Goal: Task Accomplishment & Management: Manage account settings

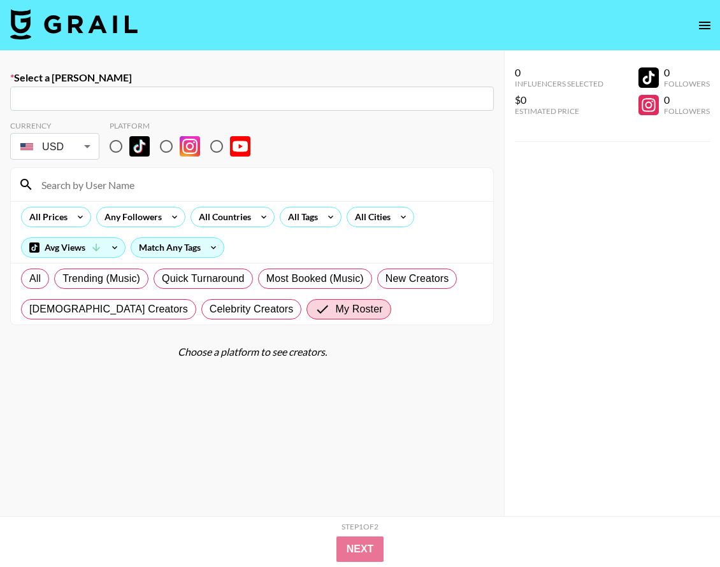
click at [51, 32] on img at bounding box center [73, 24] width 127 height 31
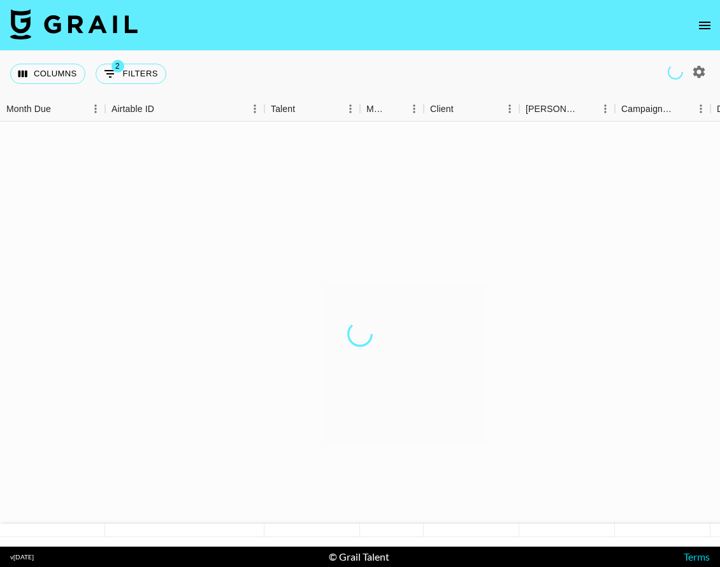
click at [59, 23] on img at bounding box center [73, 24] width 127 height 31
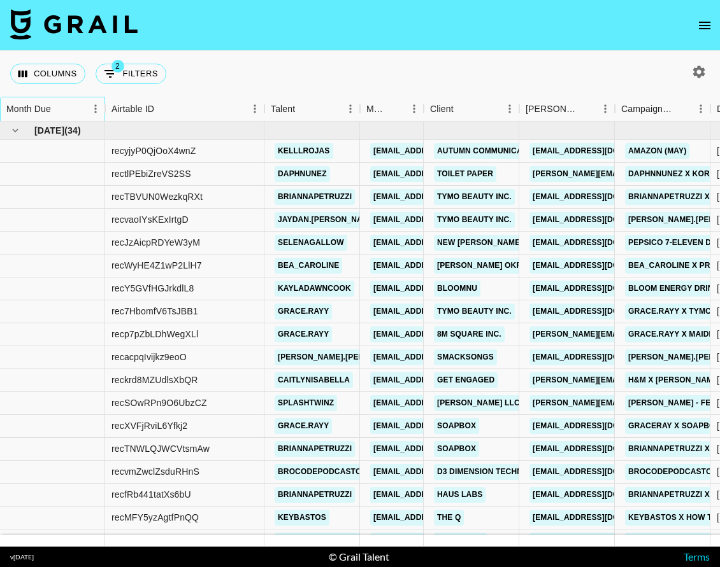
click at [74, 106] on div "Month Due" at bounding box center [46, 109] width 80 height 25
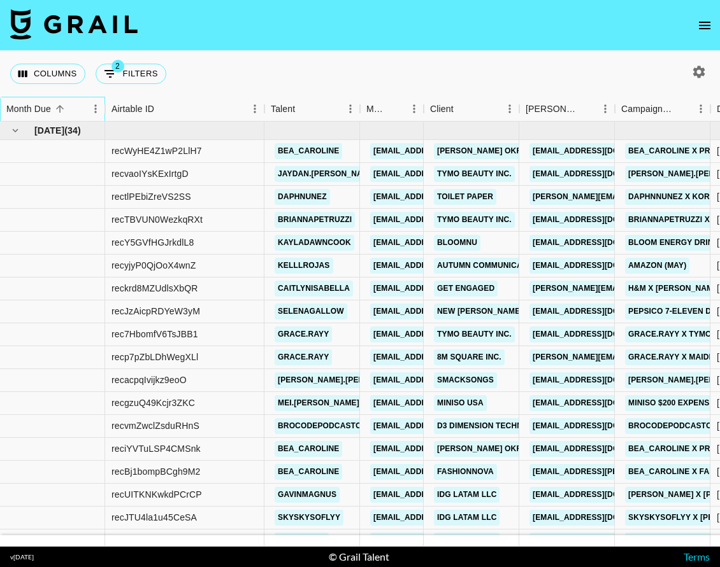
click at [68, 108] on div "Month Due" at bounding box center [46, 109] width 80 height 25
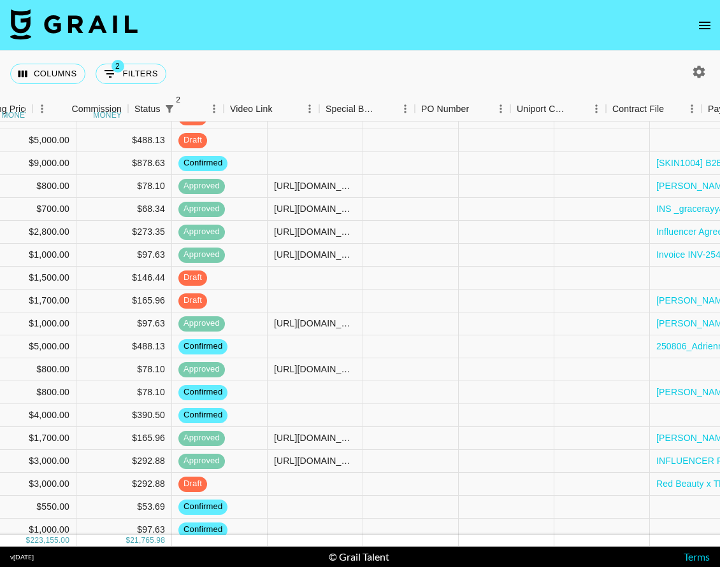
scroll to position [167, 1251]
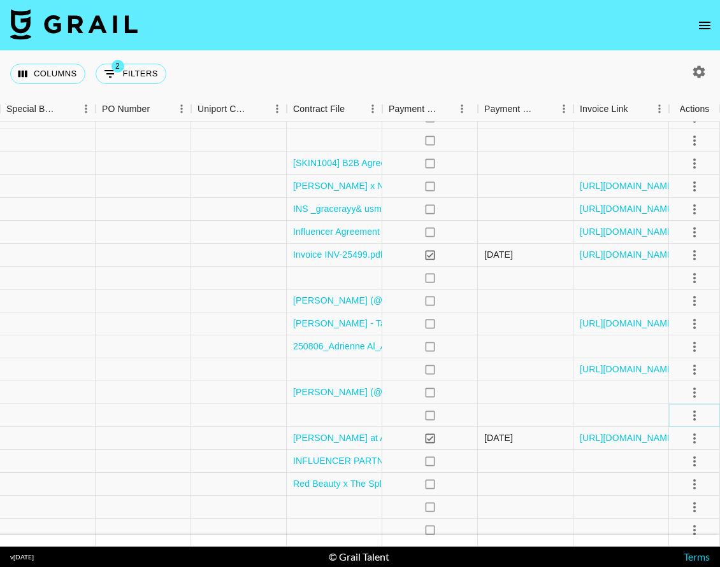
click at [693, 409] on icon "select merge strategy" at bounding box center [693, 415] width 15 height 15
click at [688, 485] on li "Draft Created" at bounding box center [678, 489] width 83 height 23
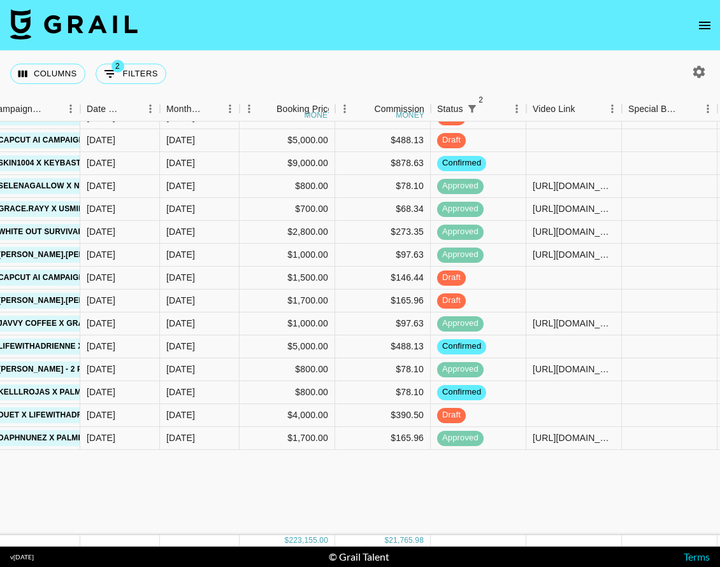
scroll to position [0, 630]
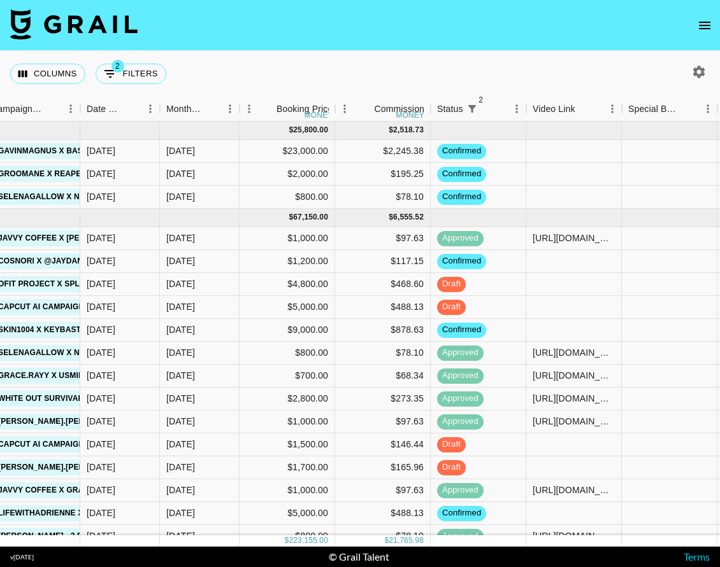
click at [695, 75] on icon "button" at bounding box center [699, 72] width 12 height 12
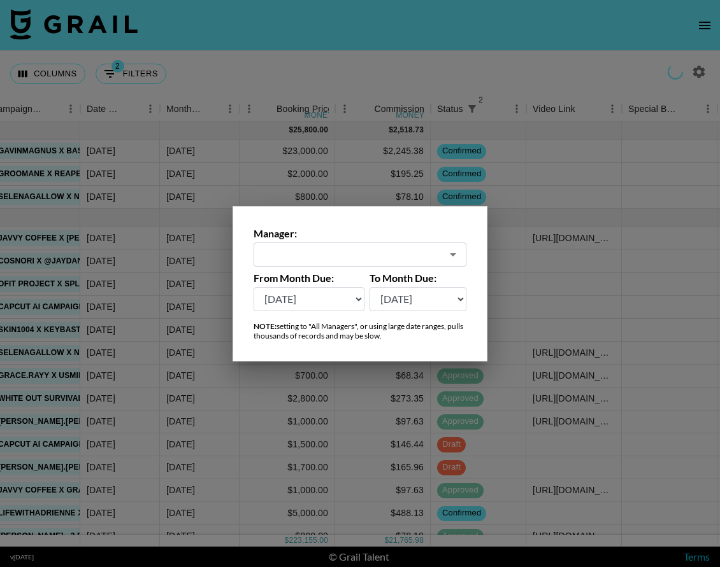
click at [397, 76] on div at bounding box center [360, 283] width 720 height 567
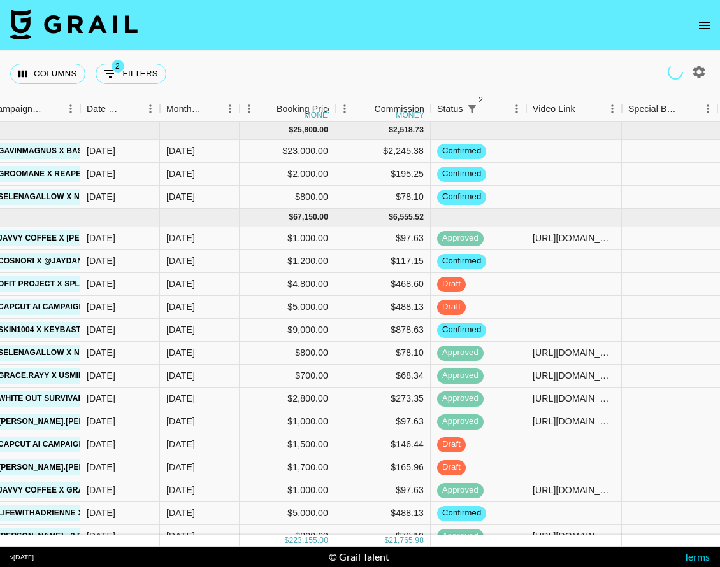
click at [386, 59] on div "Columns 2 Filters + Booking" at bounding box center [360, 74] width 720 height 46
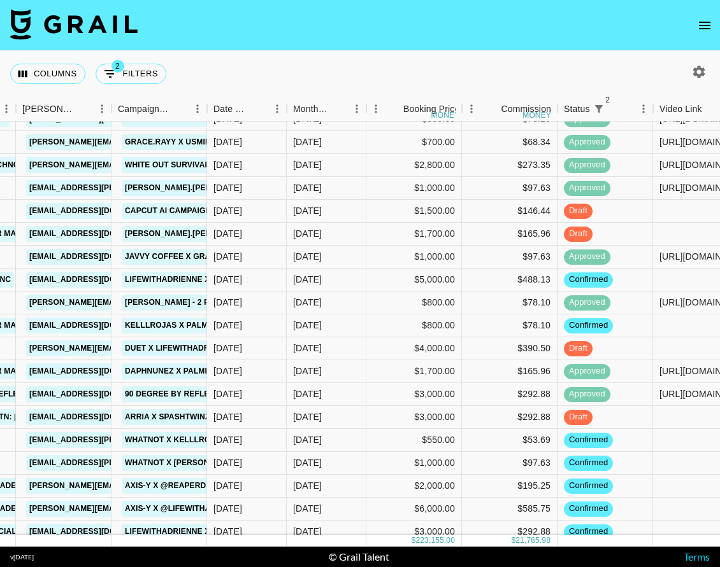
scroll to position [0, 503]
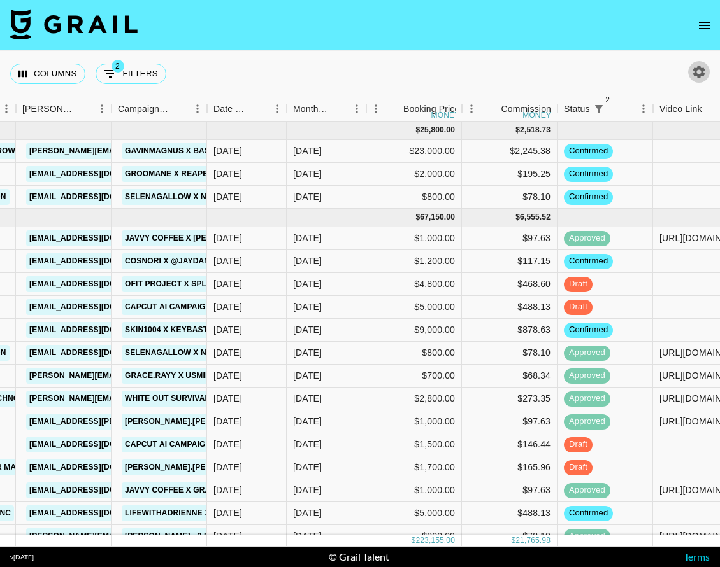
click at [695, 76] on icon "button" at bounding box center [698, 71] width 15 height 15
select select "[DATE]"
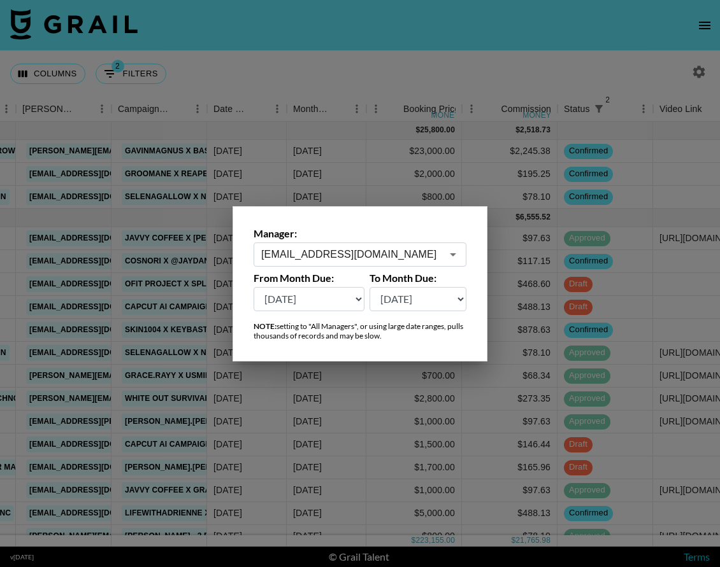
click at [283, 260] on input "[EMAIL_ADDRESS][DOMAIN_NAME]" at bounding box center [351, 254] width 180 height 15
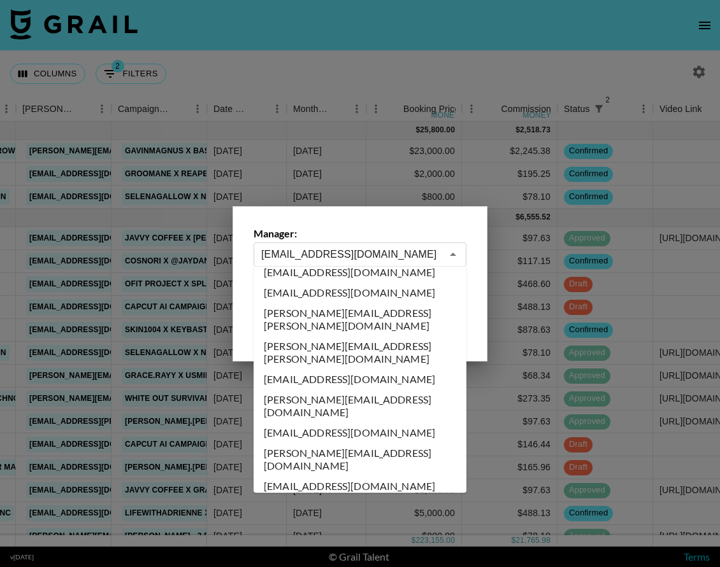
scroll to position [6681, 0]
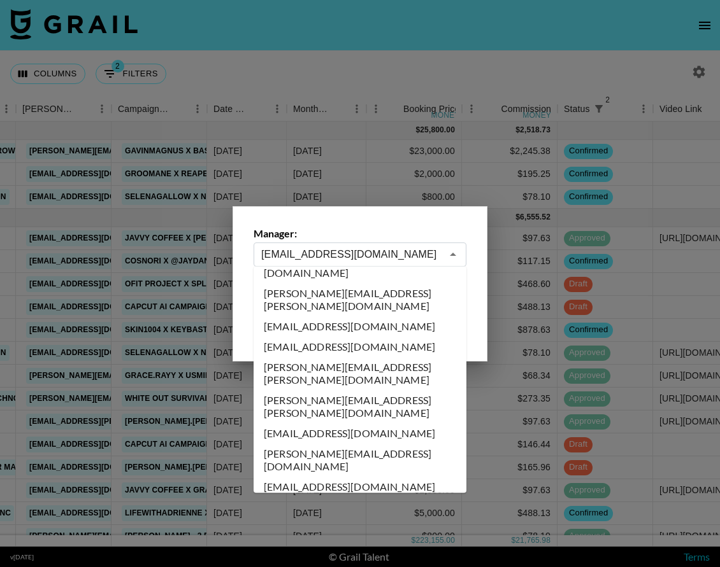
type input "[EMAIL_ADDRESS][DOMAIN_NAME]"
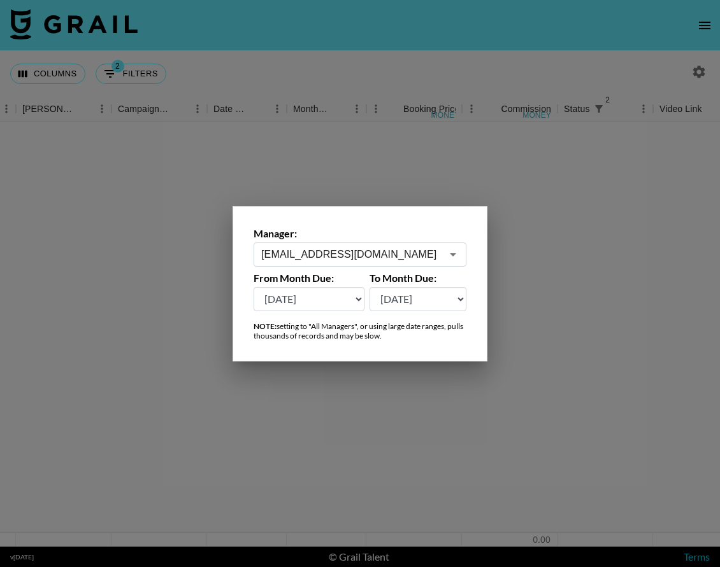
click at [252, 82] on div at bounding box center [360, 283] width 720 height 567
click at [76, 274] on div at bounding box center [360, 334] width 720 height 425
click at [343, 165] on div at bounding box center [360, 334] width 720 height 425
click at [333, 243] on div at bounding box center [360, 334] width 720 height 425
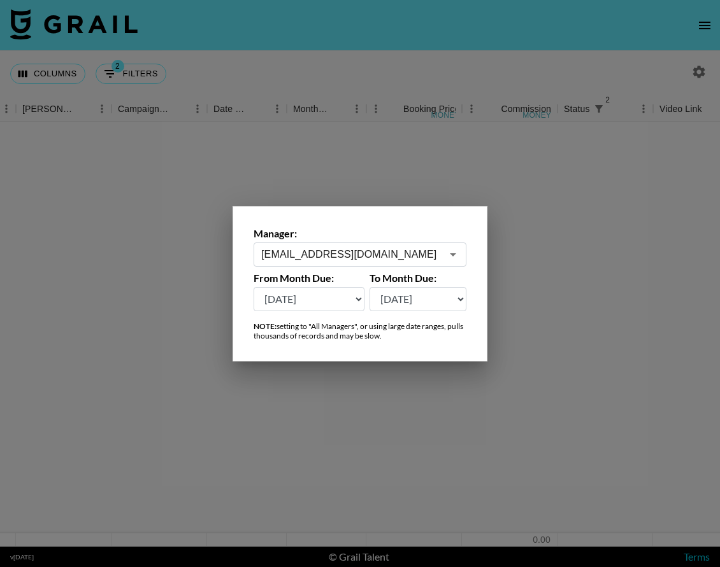
click at [332, 255] on div at bounding box center [360, 334] width 720 height 425
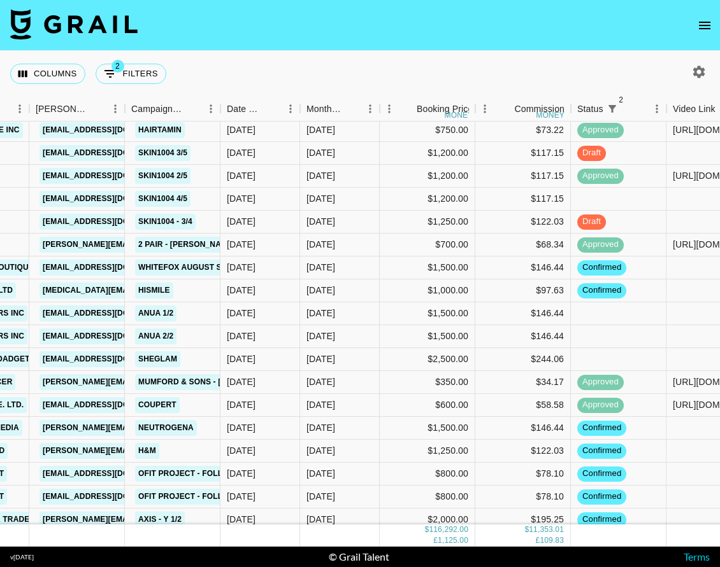
scroll to position [124, 490]
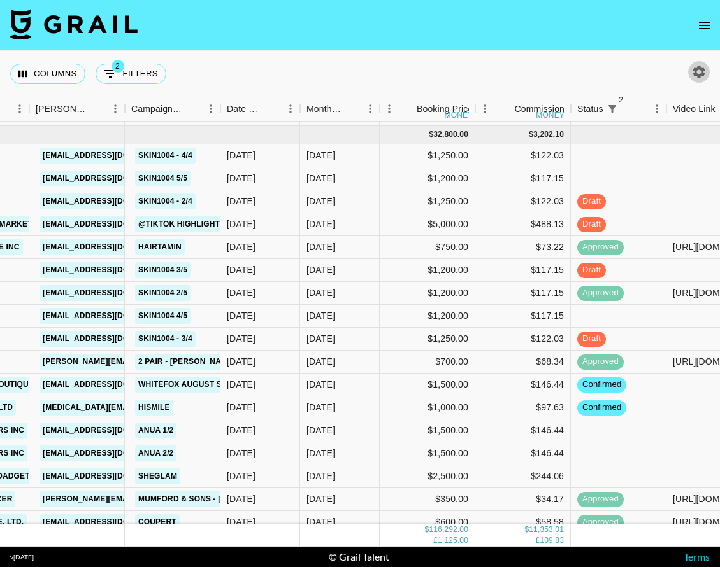
click at [700, 75] on icon "button" at bounding box center [699, 72] width 12 height 12
select select "[DATE]"
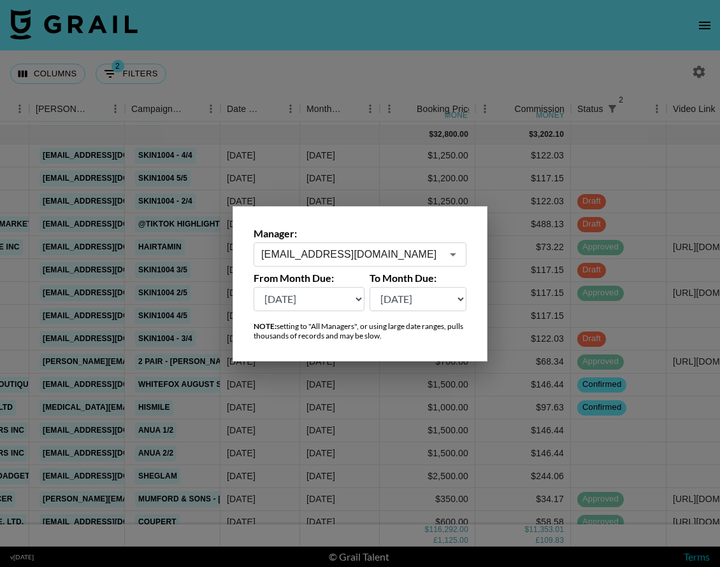
click at [395, 252] on input "[EMAIL_ADDRESS][DOMAIN_NAME]" at bounding box center [351, 254] width 180 height 15
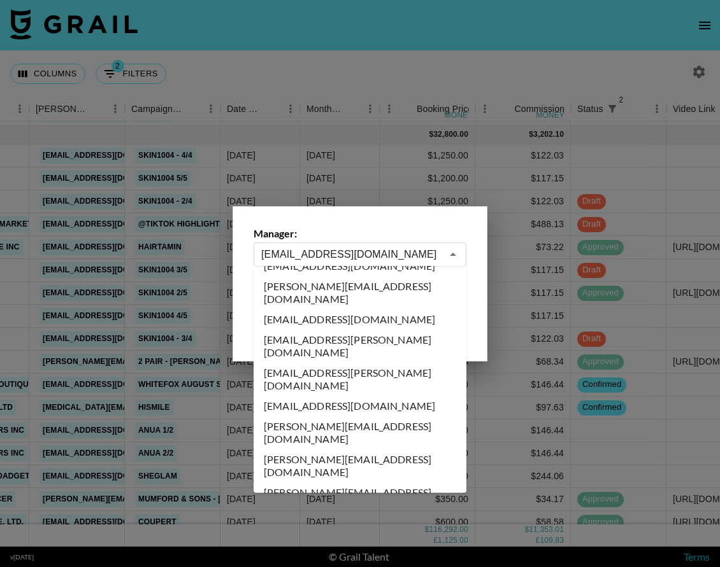
scroll to position [0, 0]
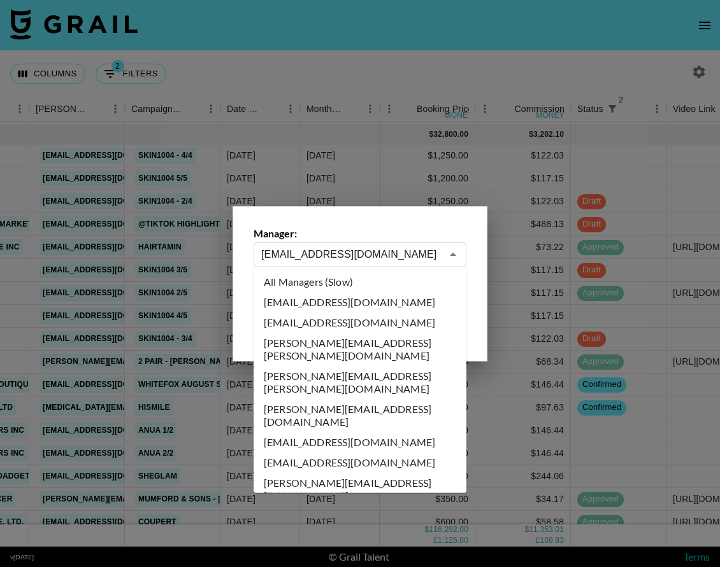
click at [374, 283] on li "All Managers (Slow)" at bounding box center [359, 282] width 213 height 20
type input "All Managers (Slow)"
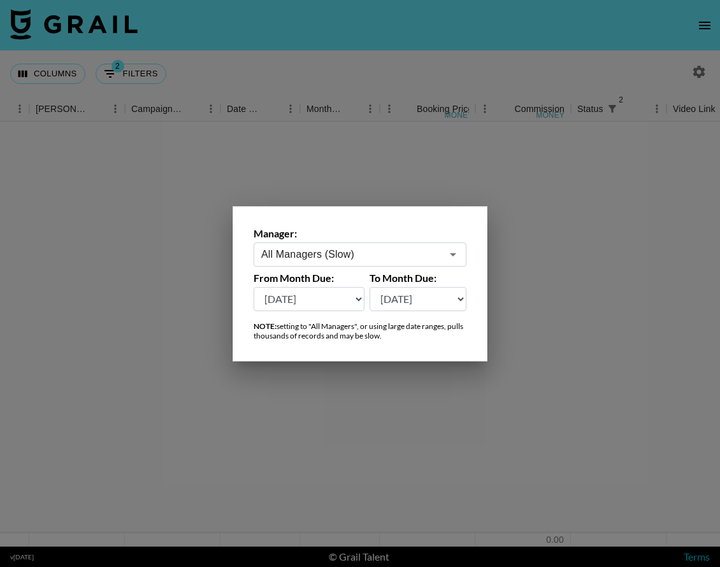
scroll to position [0, 490]
click at [364, 72] on div at bounding box center [360, 283] width 720 height 567
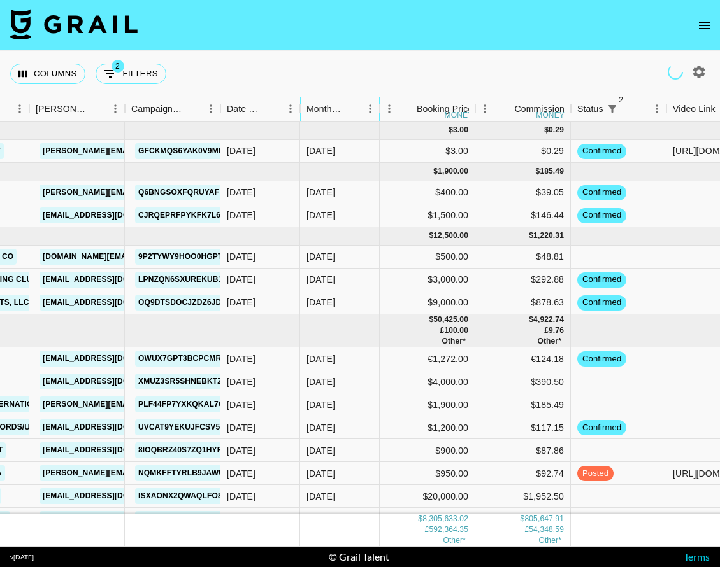
click at [341, 110] on div "Month Due" at bounding box center [324, 109] width 36 height 25
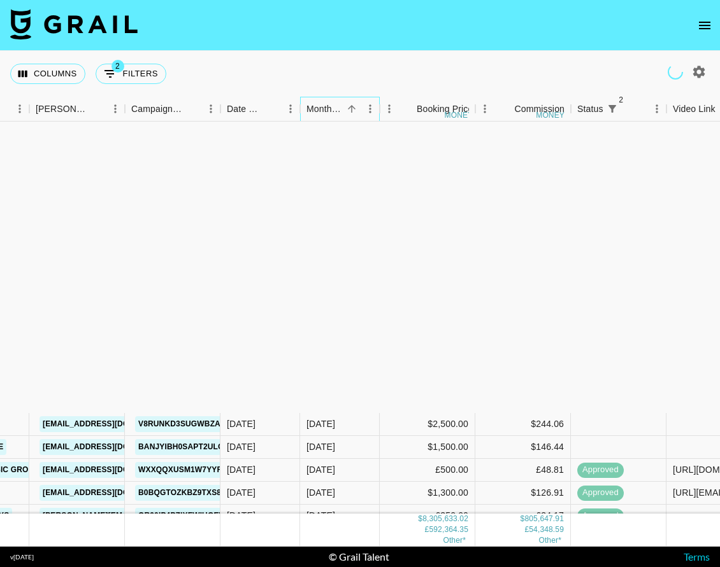
scroll to position [132490, 490]
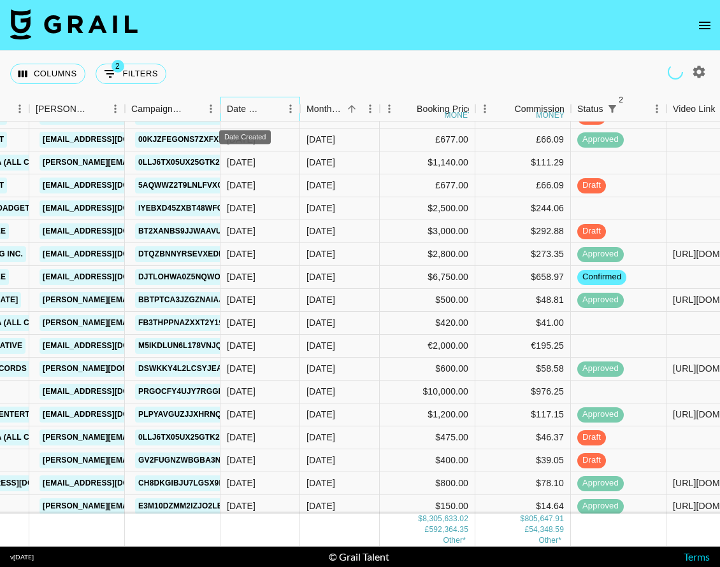
click at [252, 112] on div "Date Created" at bounding box center [245, 109] width 36 height 25
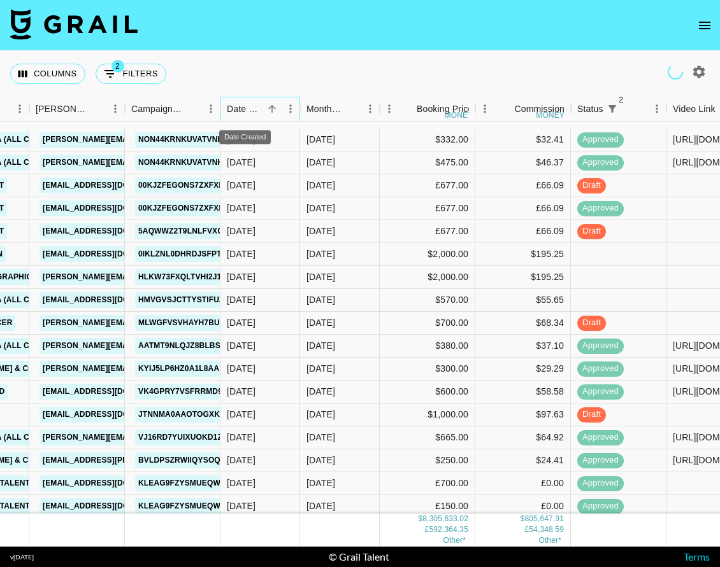
scroll to position [132559, 490]
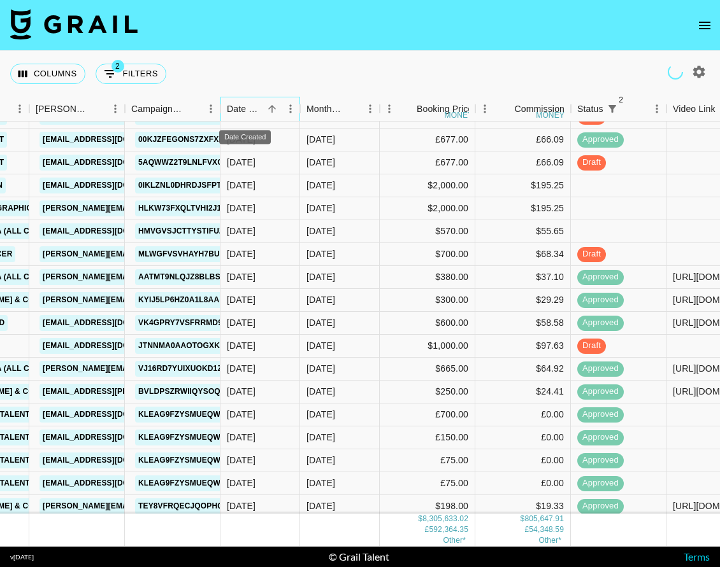
click at [252, 113] on div "Date Created" at bounding box center [245, 109] width 36 height 25
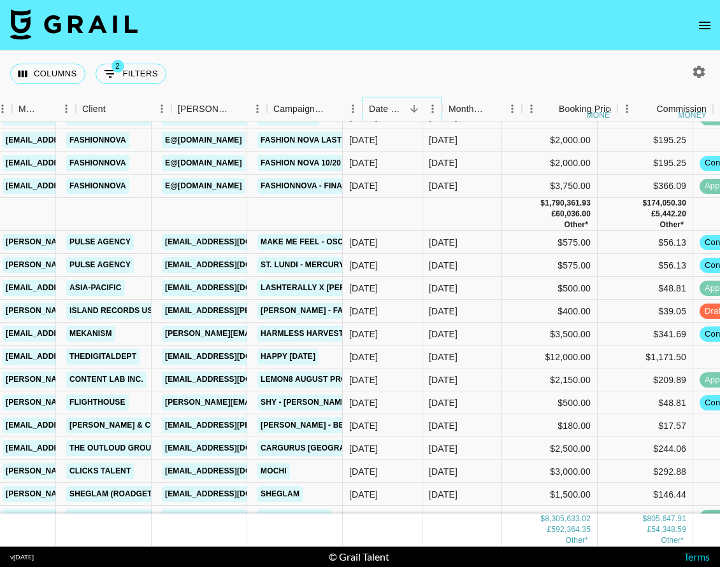
scroll to position [118671, 385]
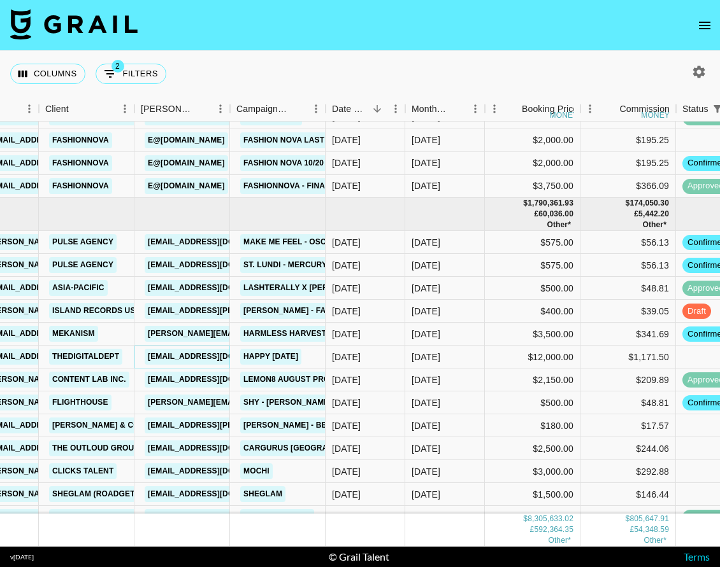
click at [196, 358] on link "[EMAIL_ADDRESS][DOMAIN_NAME]" at bounding box center [216, 357] width 143 height 16
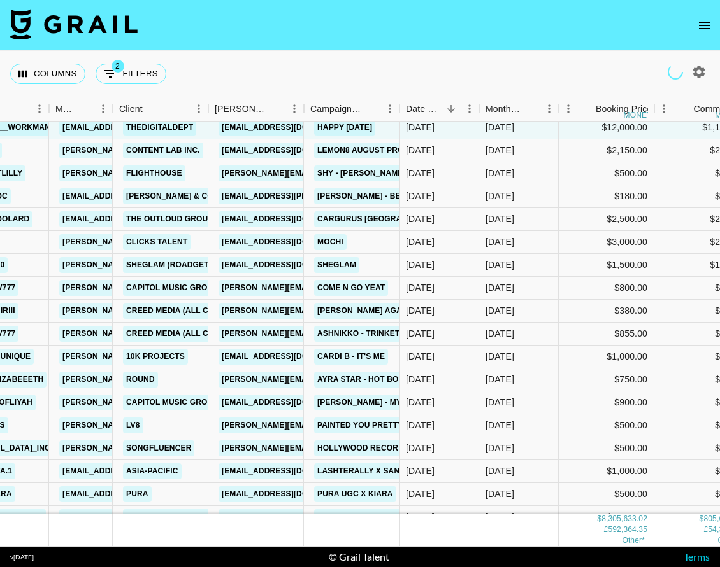
scroll to position [118845, 311]
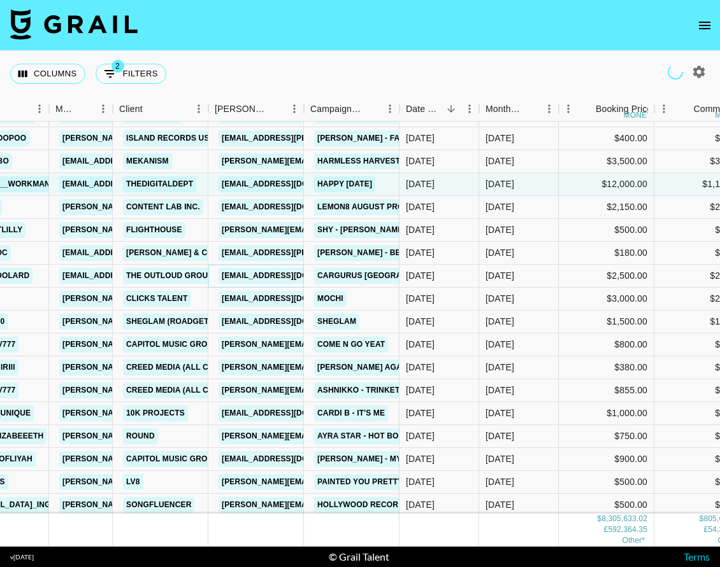
click at [259, 277] on link "[EMAIL_ADDRESS][DOMAIN_NAME]" at bounding box center [289, 276] width 143 height 16
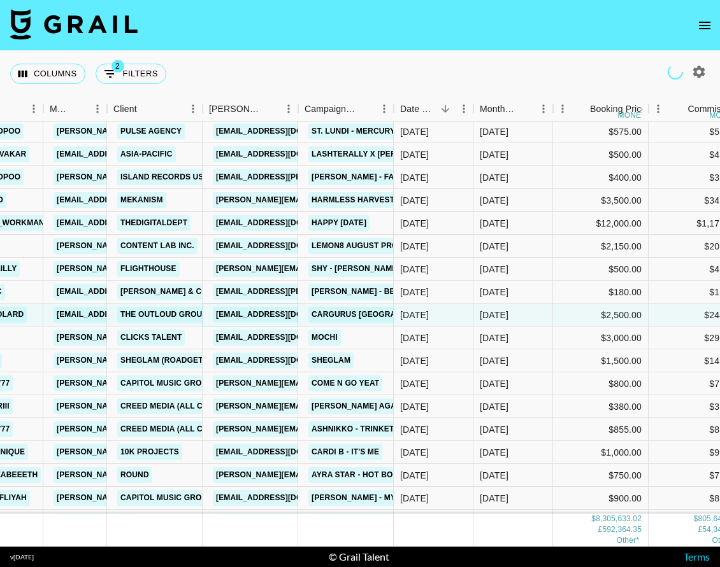
scroll to position [118771, 316]
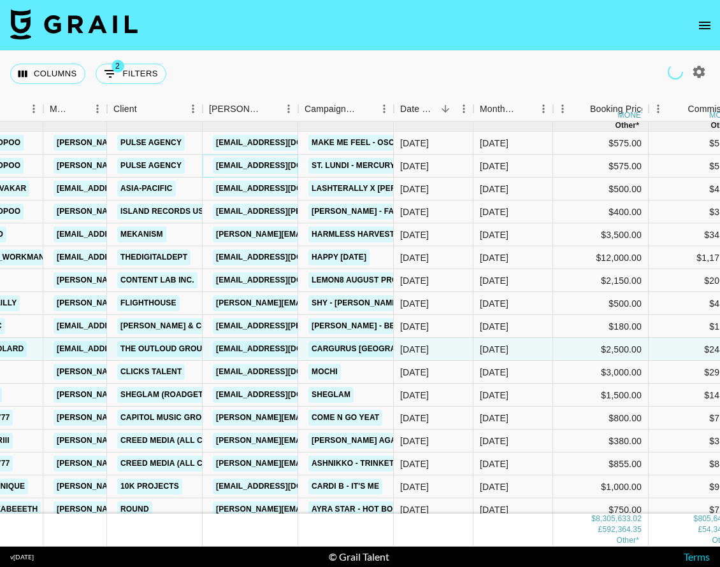
click at [276, 165] on link "[EMAIL_ADDRESS][DOMAIN_NAME]" at bounding box center [284, 166] width 143 height 16
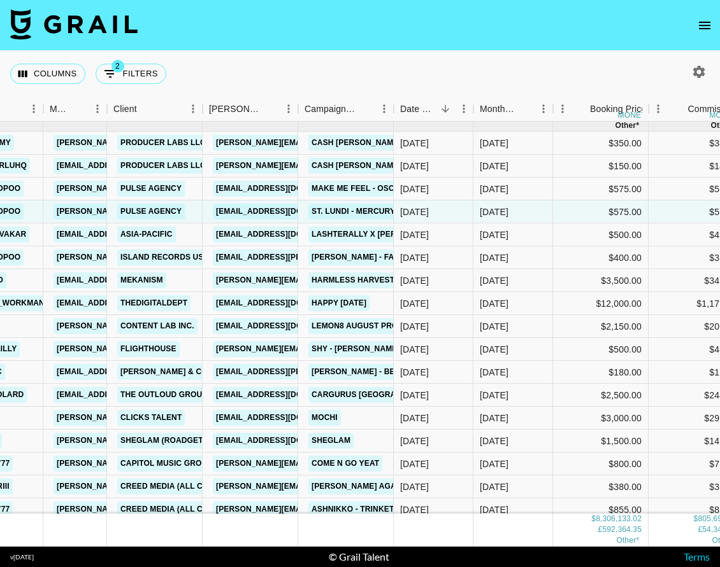
click at [104, 31] on img at bounding box center [73, 24] width 127 height 31
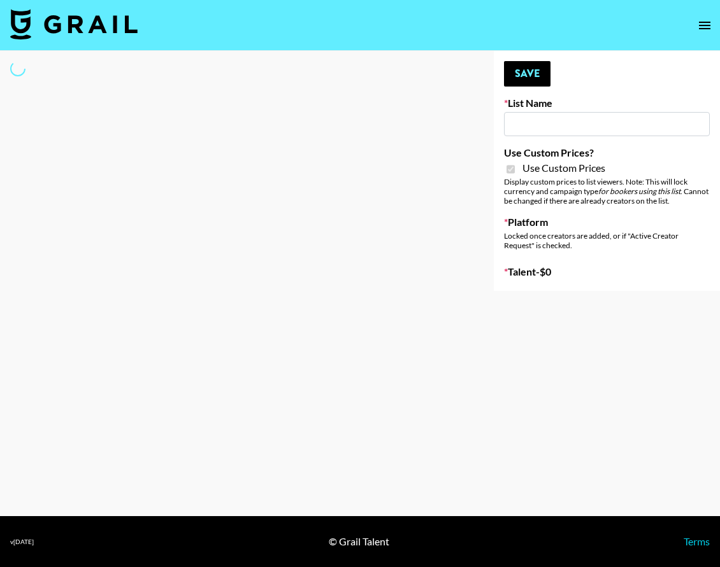
type input "FaceApp"
checkbox input "true"
select select "Brand"
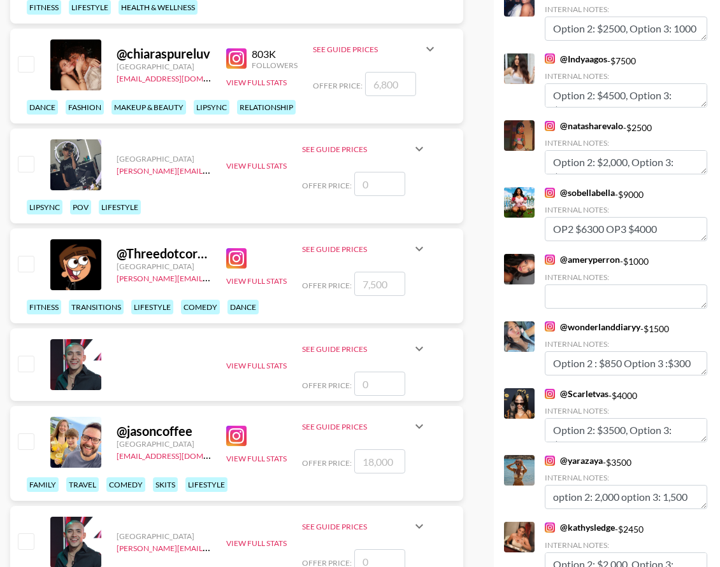
scroll to position [2154, 0]
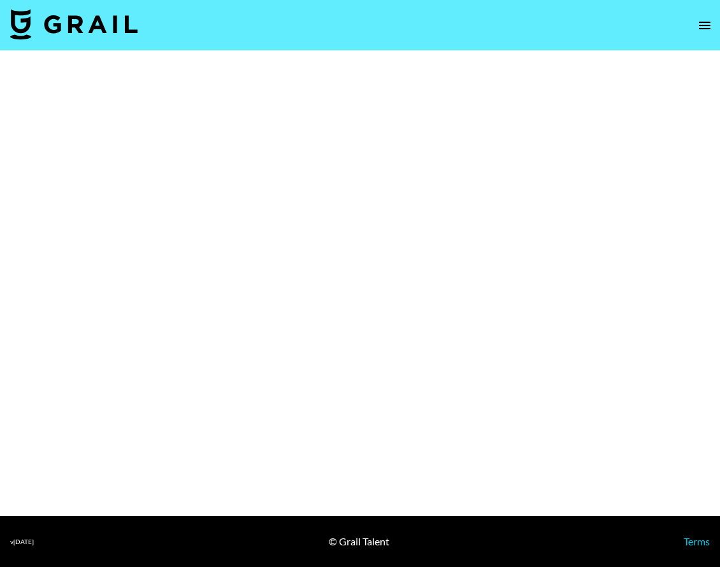
select select "Brand"
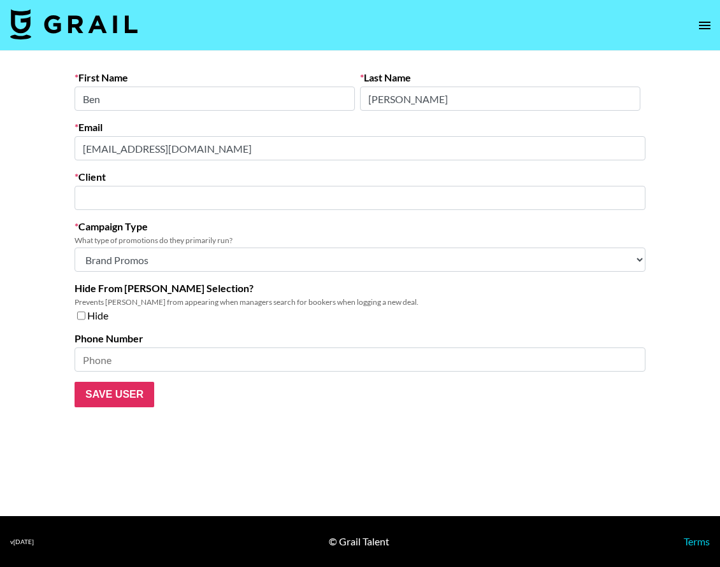
type input "The Outloud Group"
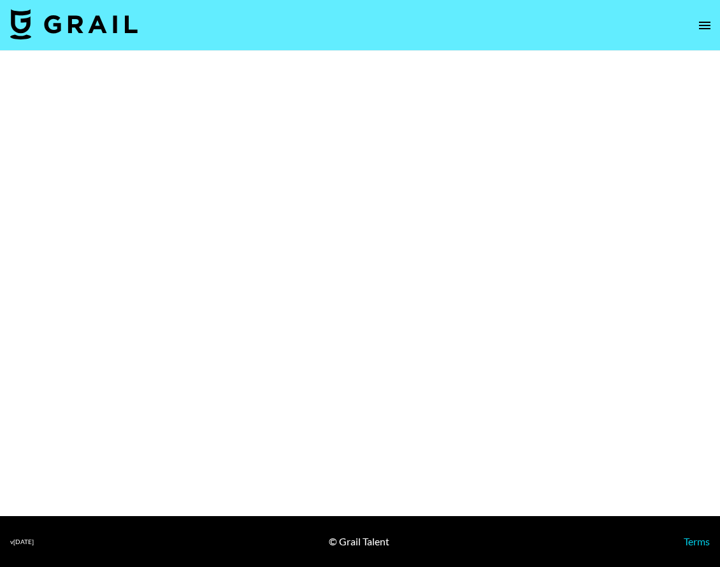
select select "Song"
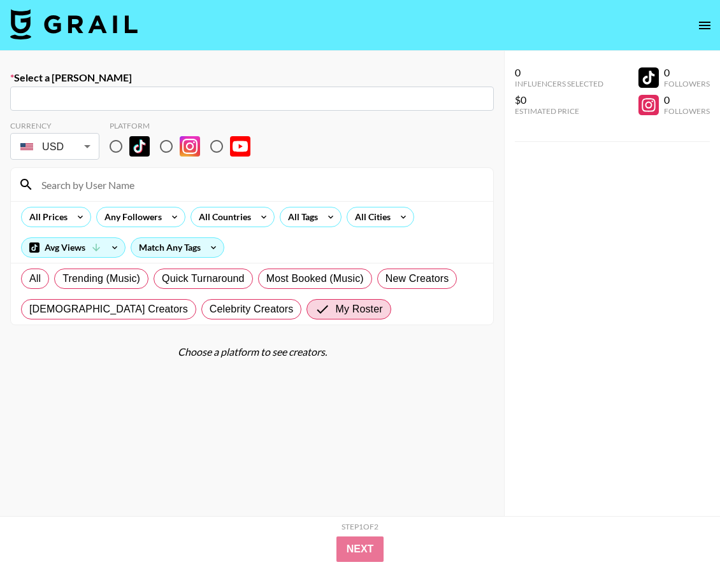
click at [52, 39] on link at bounding box center [73, 25] width 127 height 33
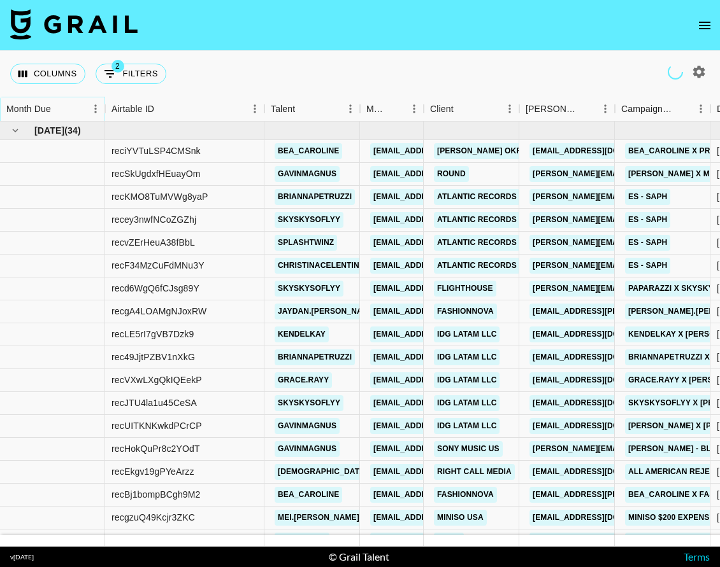
click at [63, 115] on button "Sort" at bounding box center [60, 109] width 18 height 18
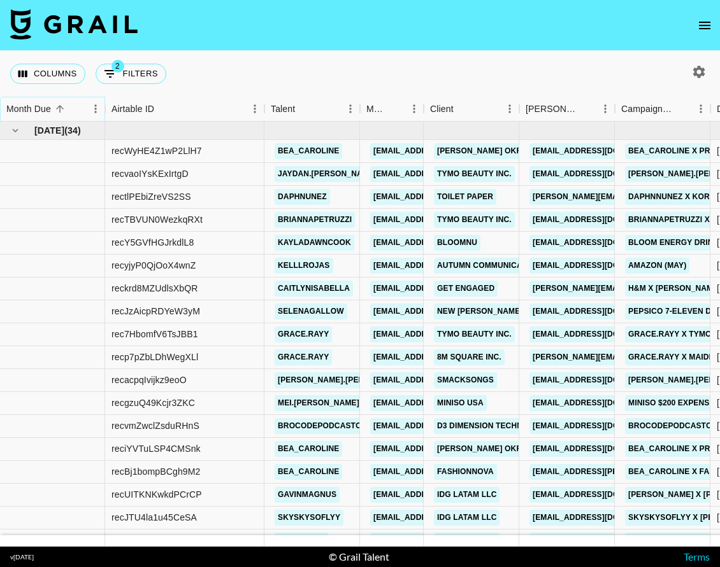
click at [55, 108] on icon "Sort" at bounding box center [59, 108] width 11 height 11
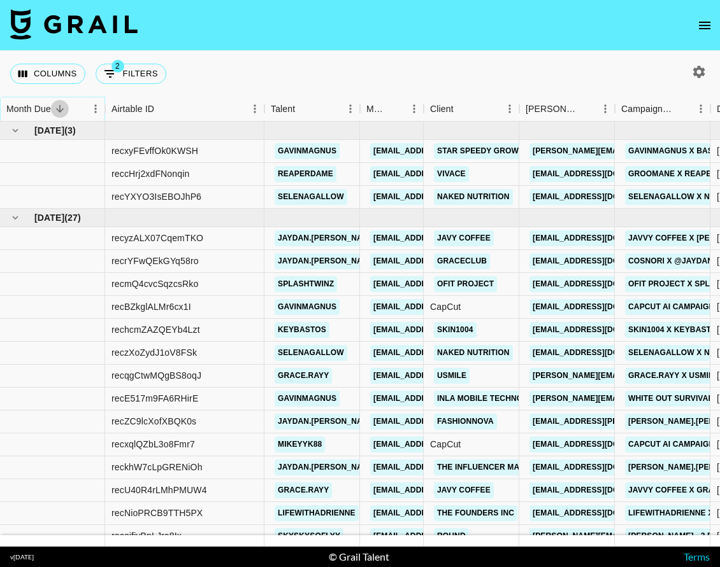
click at [55, 108] on icon "Sort" at bounding box center [59, 108] width 11 height 11
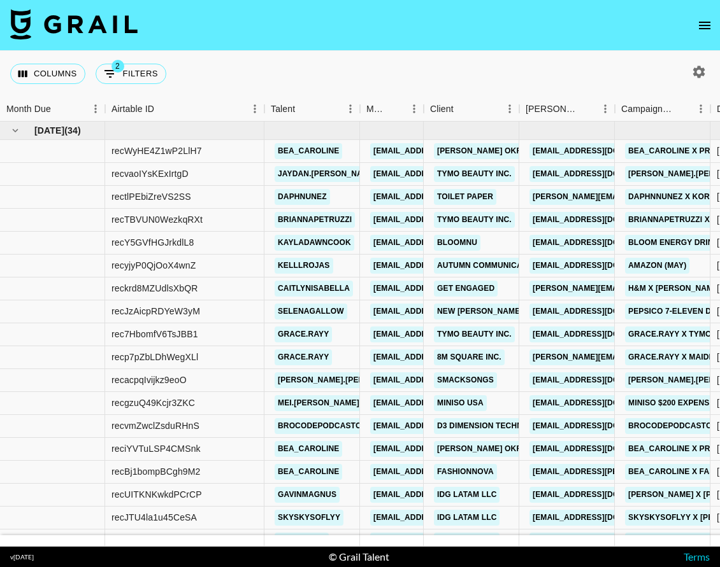
click at [54, 113] on icon "Sort" at bounding box center [59, 108] width 11 height 11
click at [68, 107] on div "Month Due" at bounding box center [46, 109] width 80 height 25
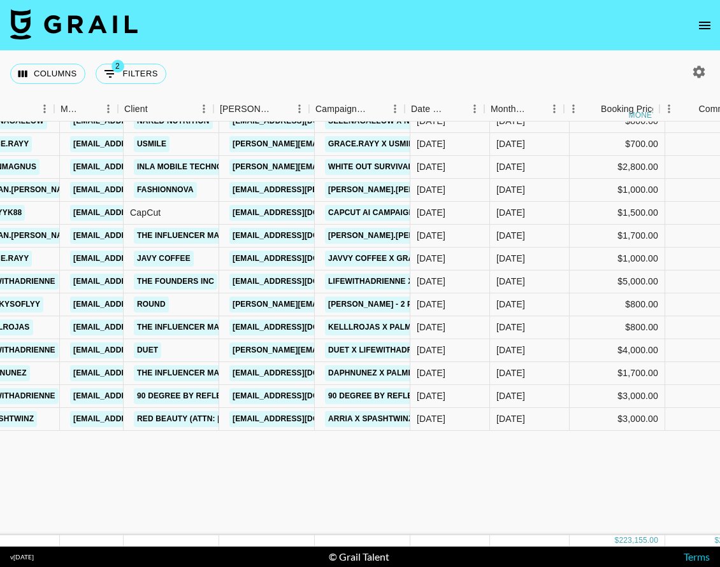
scroll to position [10, 306]
